Goal: Information Seeking & Learning: Learn about a topic

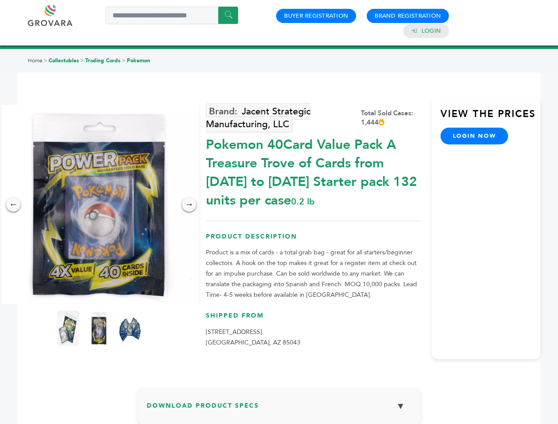
click at [99, 204] on img at bounding box center [99, 204] width 199 height 199
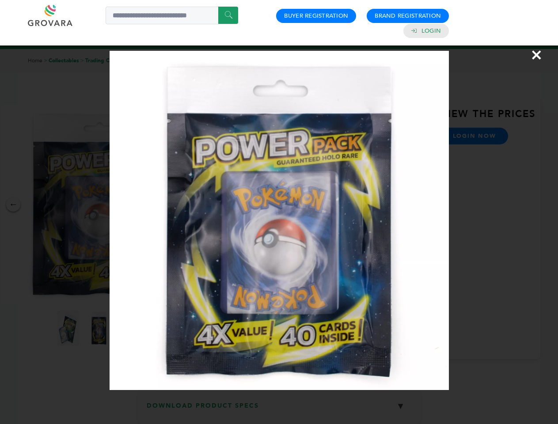
click at [13, 204] on div "×" at bounding box center [279, 212] width 558 height 424
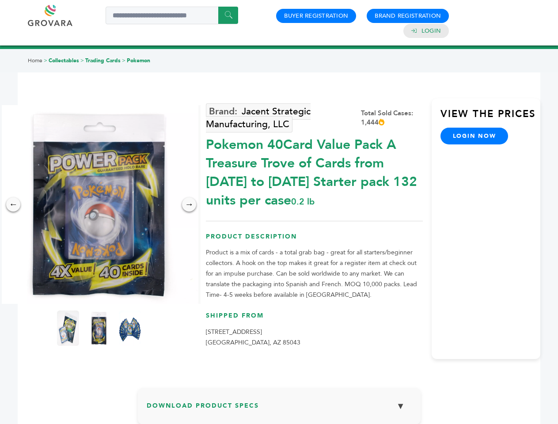
click at [189, 204] on div "→" at bounding box center [189, 204] width 14 height 14
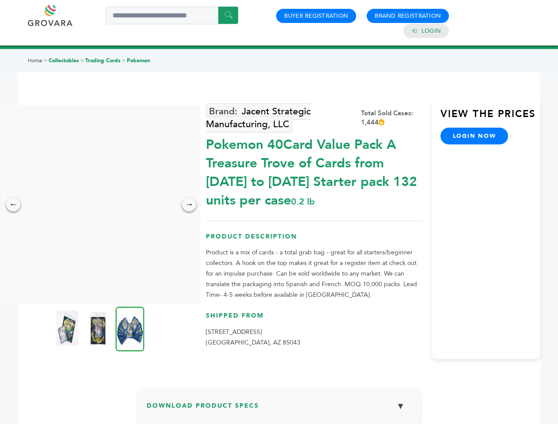
click at [68, 328] on img at bounding box center [67, 327] width 22 height 35
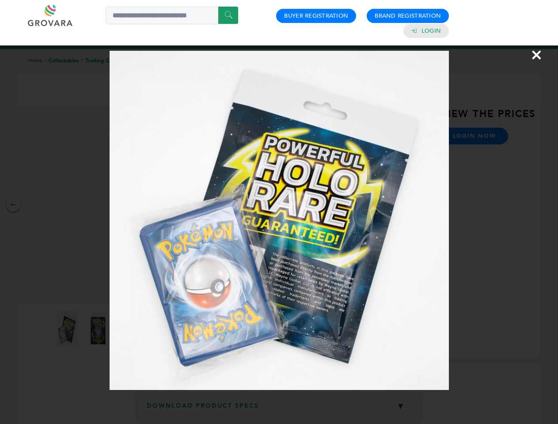
click at [99, 328] on div "×" at bounding box center [279, 212] width 558 height 424
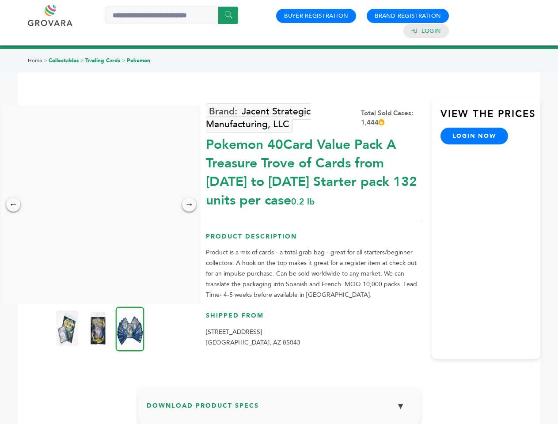
click at [130, 328] on img at bounding box center [130, 329] width 29 height 45
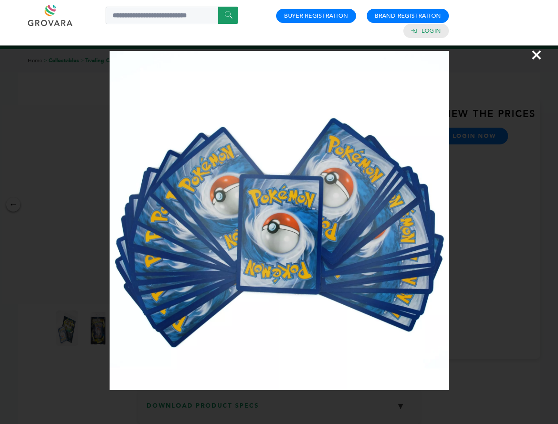
click at [279, 409] on div "×" at bounding box center [279, 212] width 558 height 424
